Goal: Task Accomplishment & Management: Complete application form

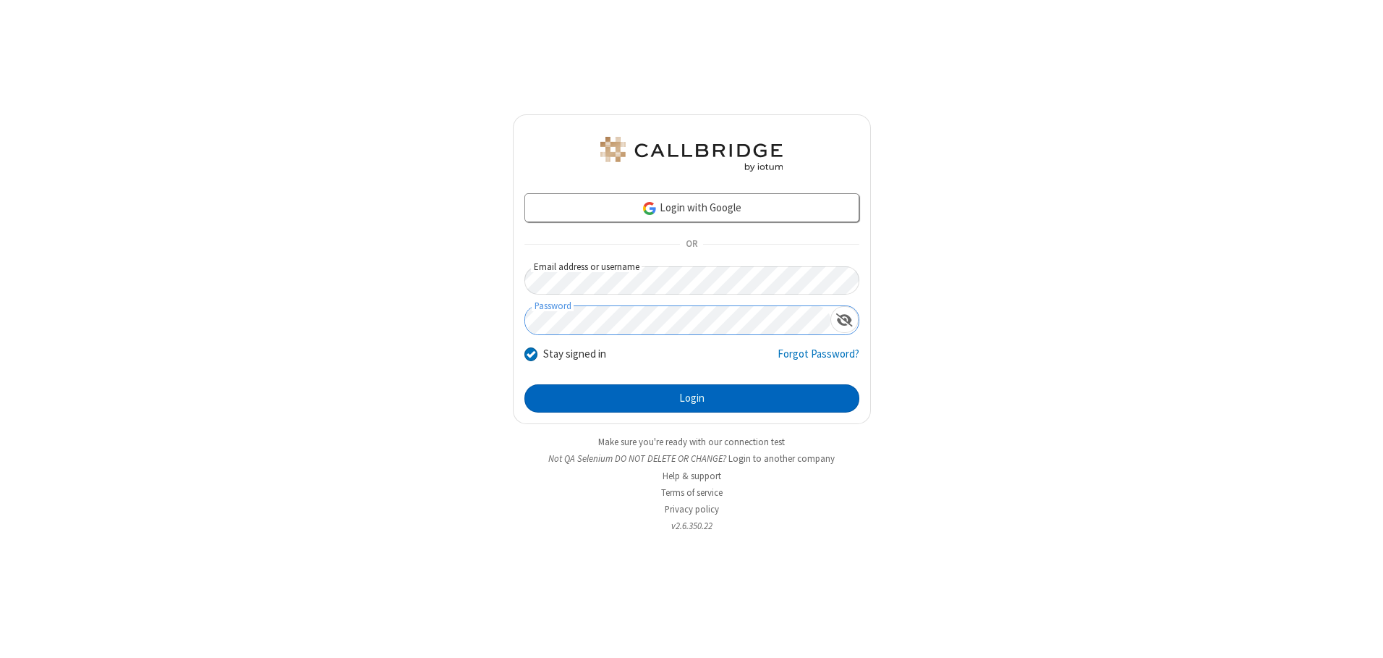
click at [692, 398] on button "Login" at bounding box center [691, 398] width 335 height 29
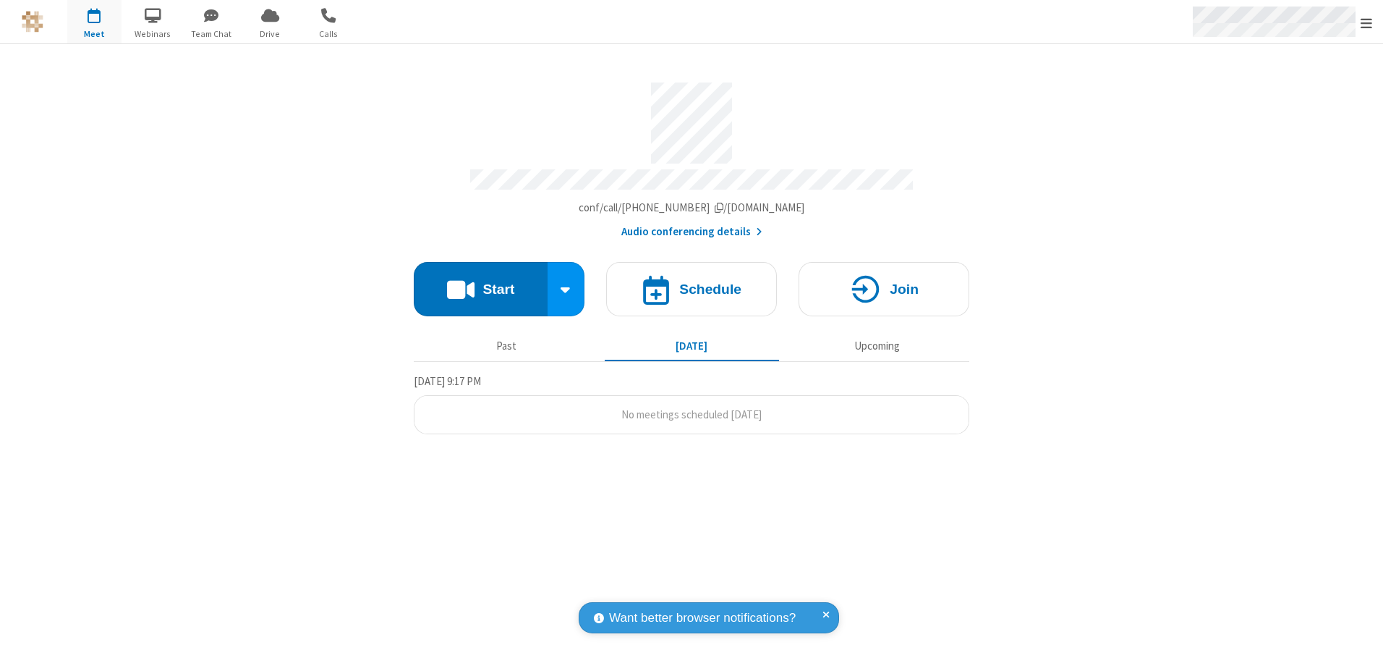
click at [1367, 22] on span "Open menu" at bounding box center [1367, 23] width 12 height 14
click at [94, 22] on span "button" at bounding box center [94, 15] width 54 height 25
click at [692, 284] on h4 "Schedule" at bounding box center [710, 289] width 62 height 14
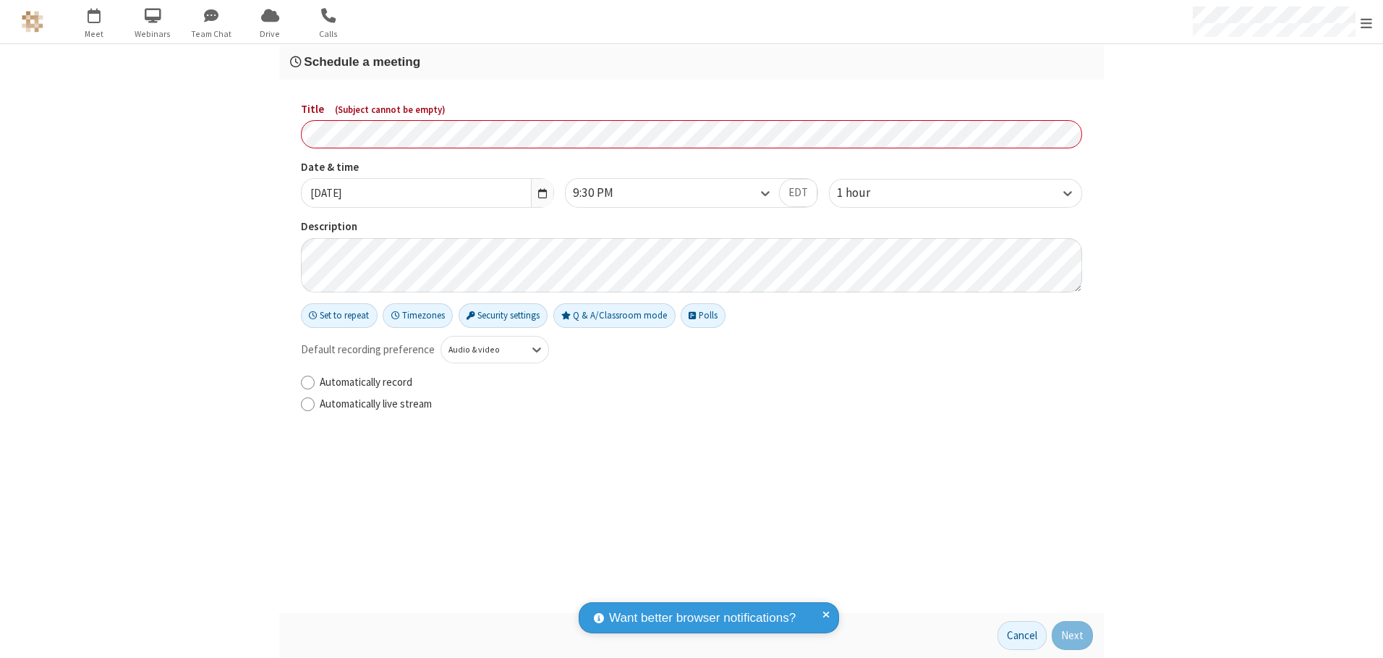
click at [692, 61] on h3 "Schedule a meeting" at bounding box center [691, 62] width 803 height 14
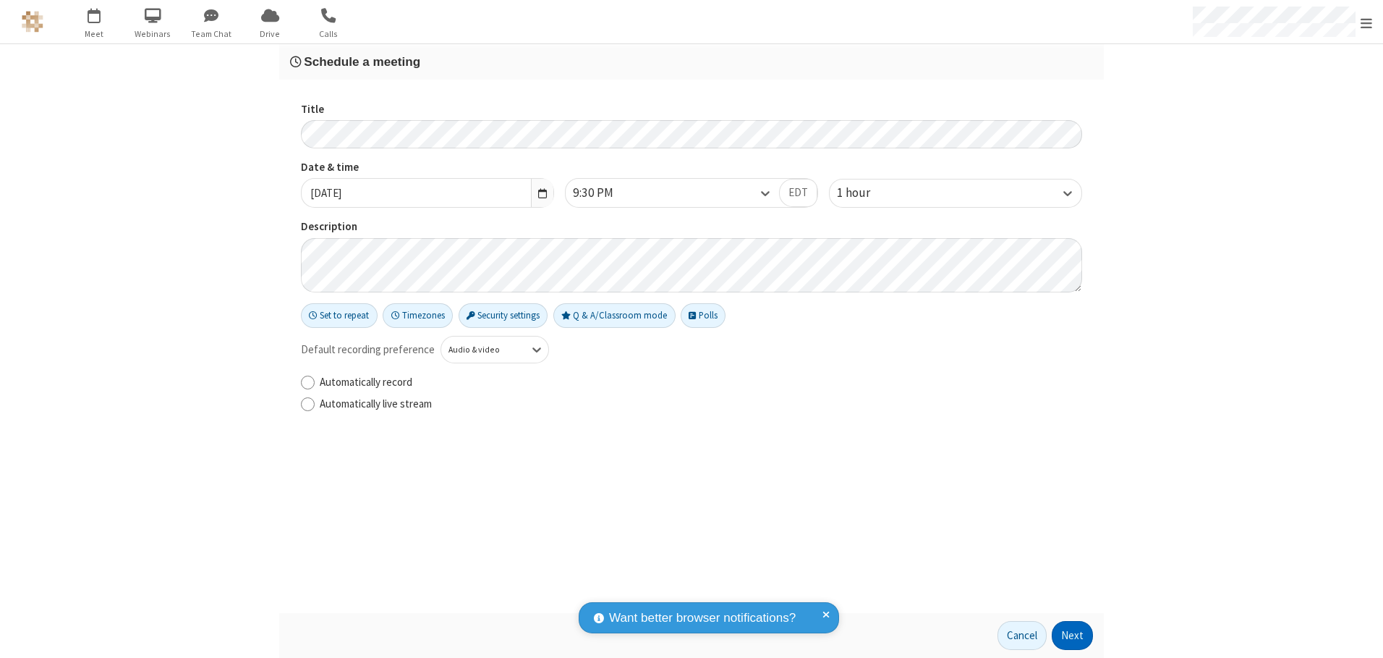
click at [1073, 635] on button "Next" at bounding box center [1072, 635] width 41 height 29
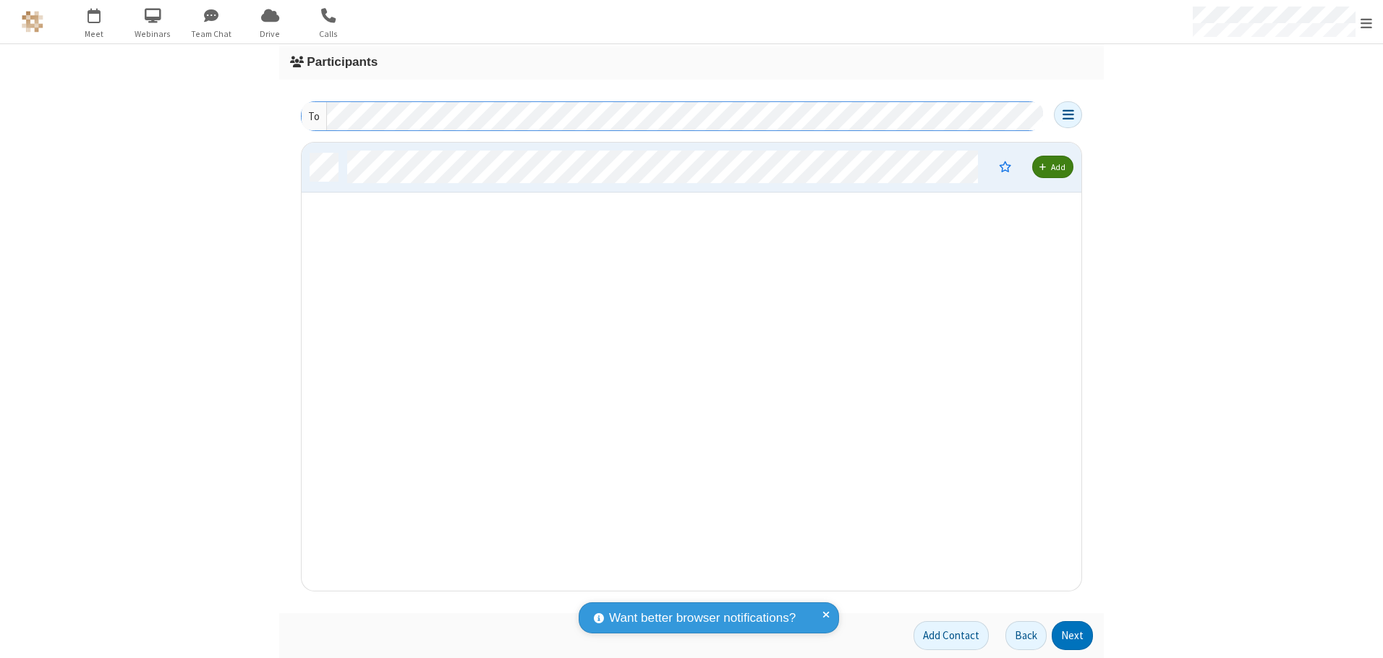
scroll to position [437, 769]
click at [1073, 635] on button "Next" at bounding box center [1072, 635] width 41 height 29
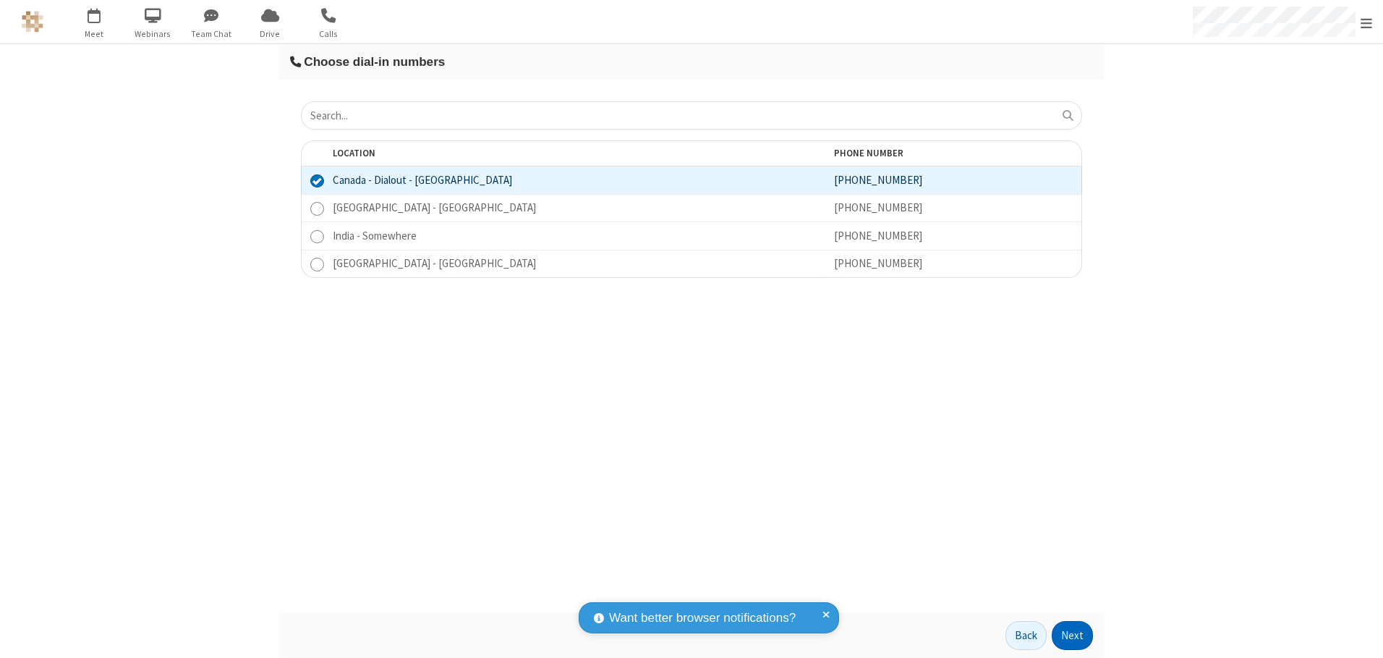
click at [1073, 635] on button "Next" at bounding box center [1072, 635] width 41 height 29
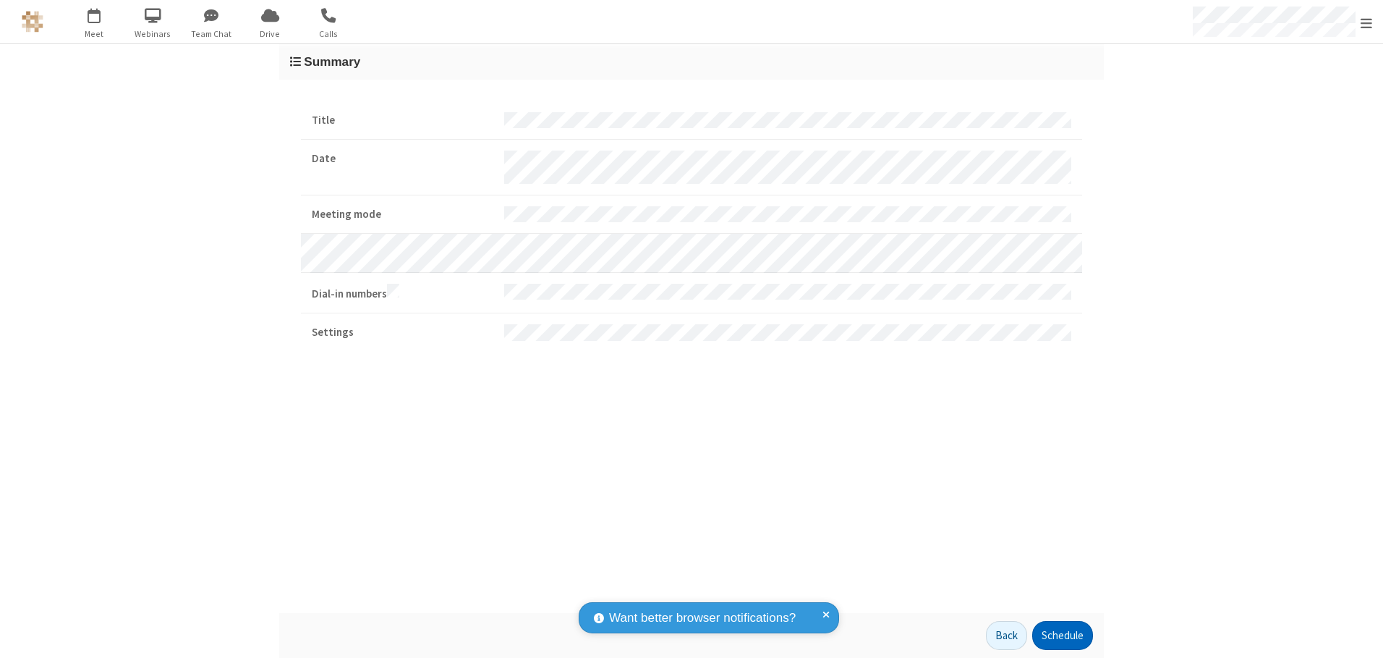
click at [1062, 635] on button "Schedule" at bounding box center [1062, 635] width 61 height 29
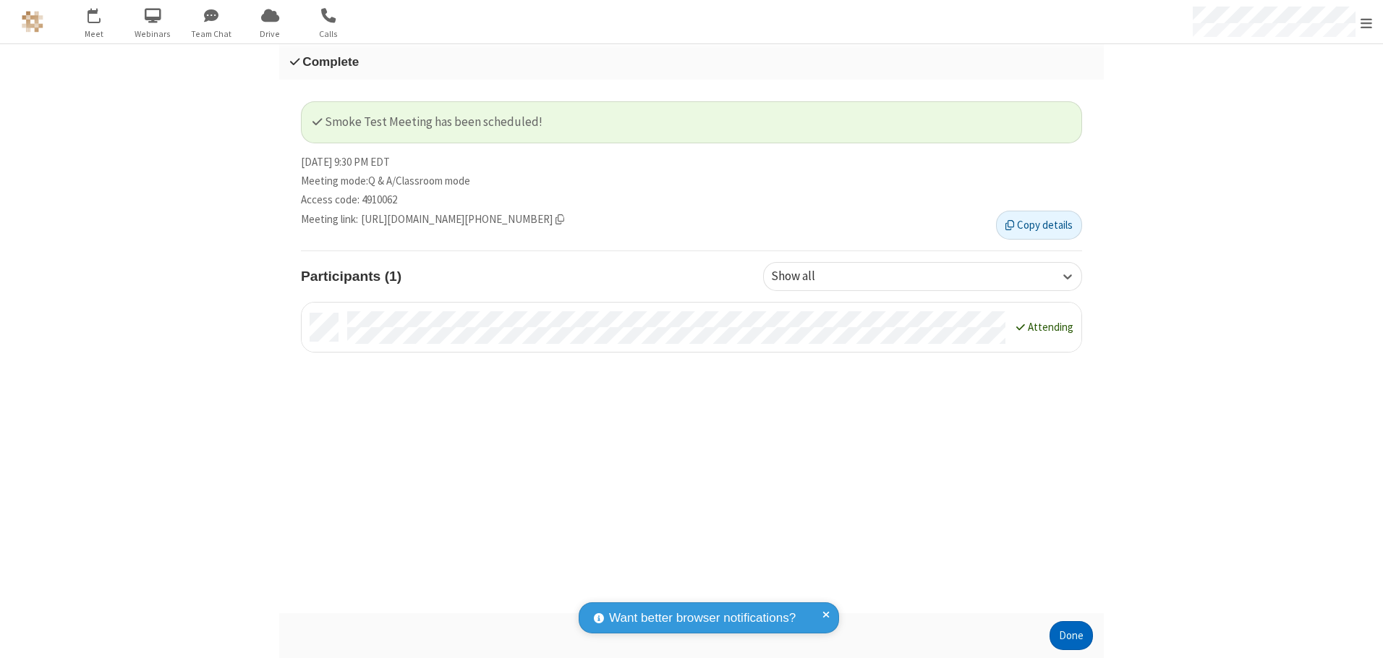
click at [1071, 635] on button "Done" at bounding box center [1071, 635] width 43 height 29
